Goal: Check status

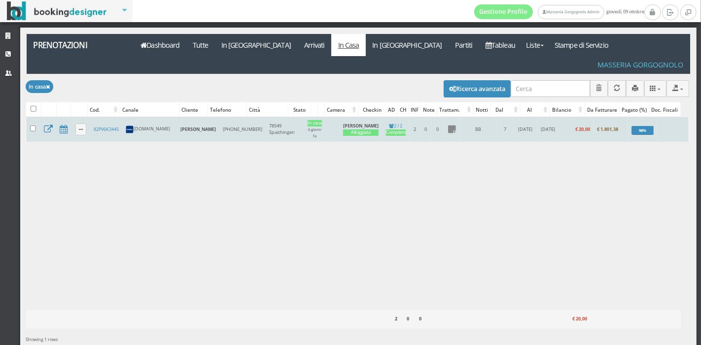
click at [101, 117] on td "82PV6K3445" at bounding box center [106, 129] width 32 height 25
click at [103, 126] on link "82PV6K3445" at bounding box center [106, 129] width 25 height 6
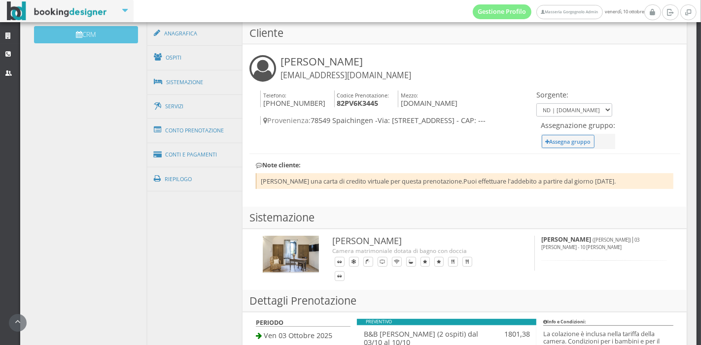
scroll to position [339, 0]
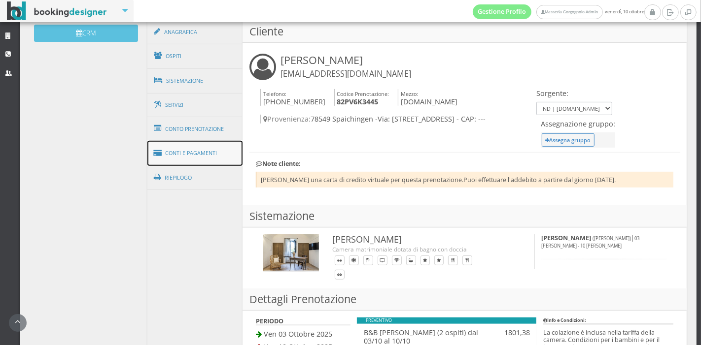
click at [182, 147] on link "Conti e Pagamenti" at bounding box center [195, 153] width 96 height 25
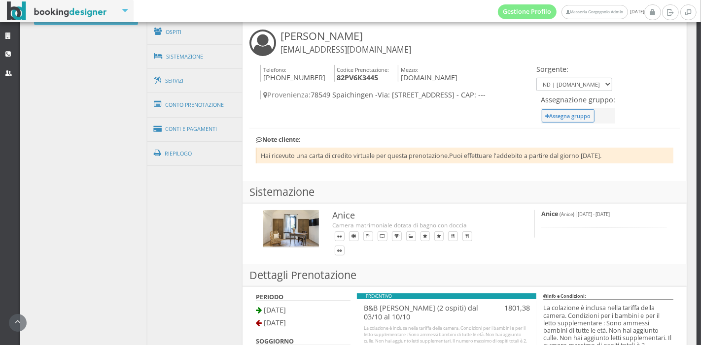
scroll to position [314, 0]
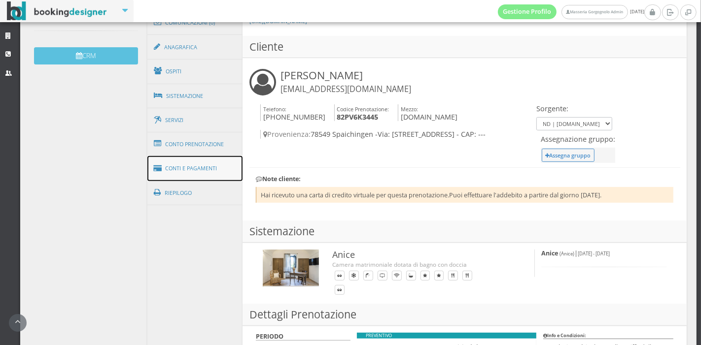
click at [178, 169] on link "Conti e Pagamenti" at bounding box center [195, 168] width 96 height 25
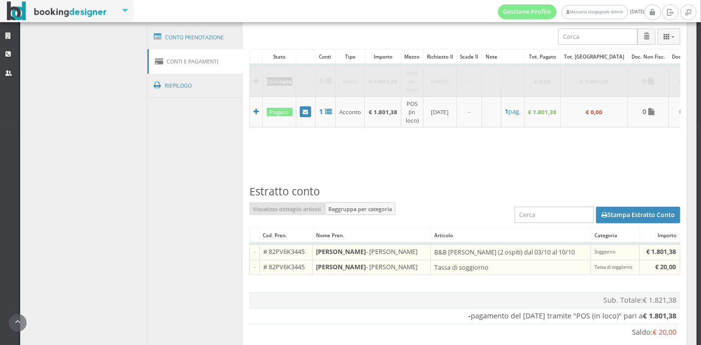
scroll to position [448, 0]
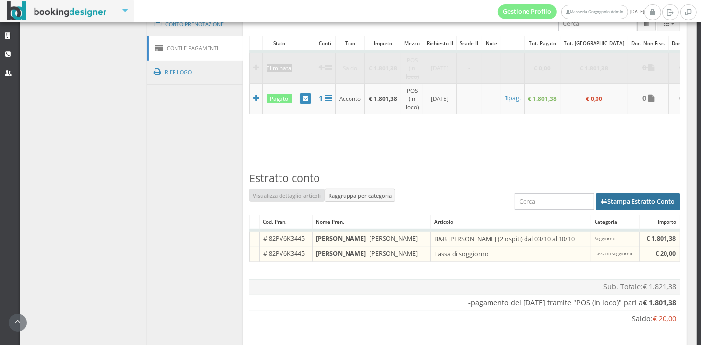
click at [631, 210] on button "Stampa Estratto Conto" at bounding box center [638, 202] width 84 height 17
